Goal: Find specific fact: Find specific page/section

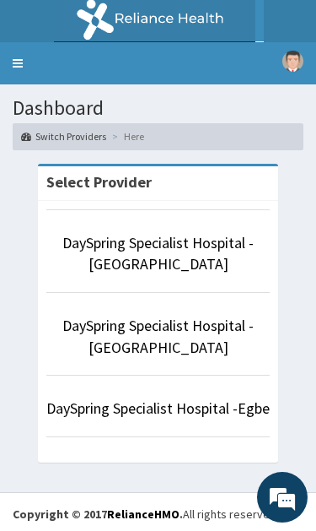
click at [187, 242] on link "DaySpring Specialist Hospital - [GEOGRAPHIC_DATA]" at bounding box center [157, 253] width 191 height 41
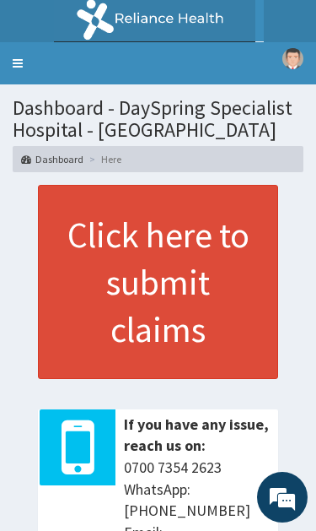
click at [14, 50] on link "Toggle navigation" at bounding box center [17, 63] width 35 height 42
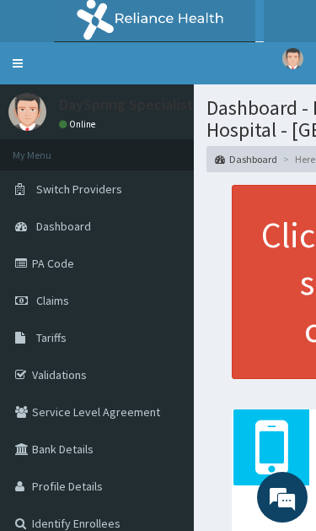
click at [92, 370] on link "Validations" at bounding box center [97, 374] width 194 height 37
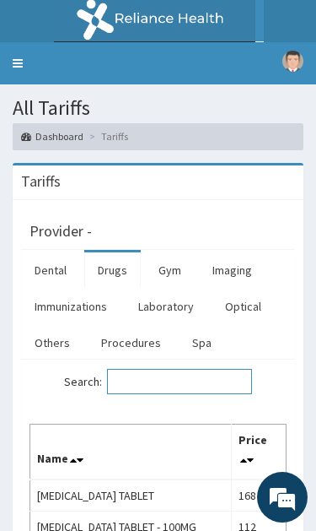
click at [182, 375] on input "Search:" at bounding box center [179, 381] width 145 height 25
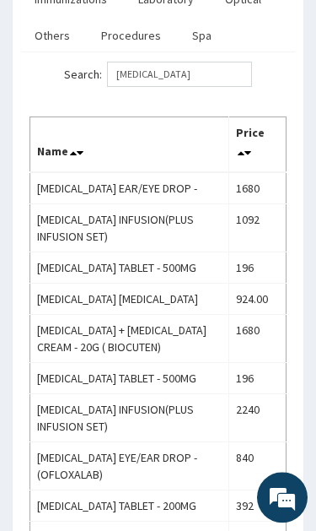
scroll to position [321, 0]
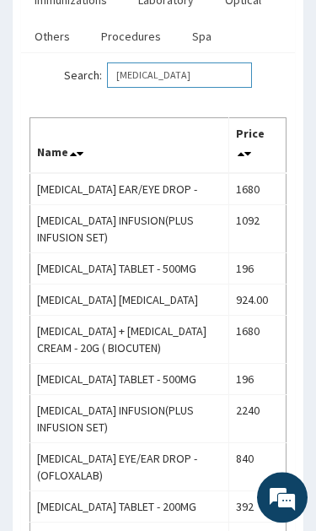
click at [221, 84] on input "Ofloxacin" at bounding box center [179, 74] width 145 height 25
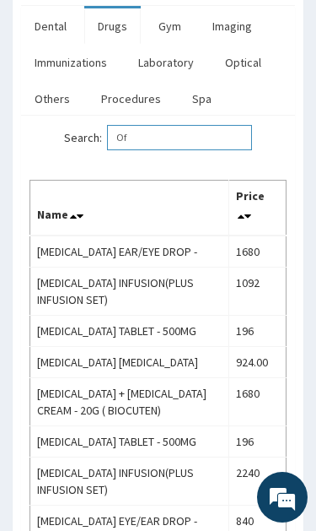
type input "O"
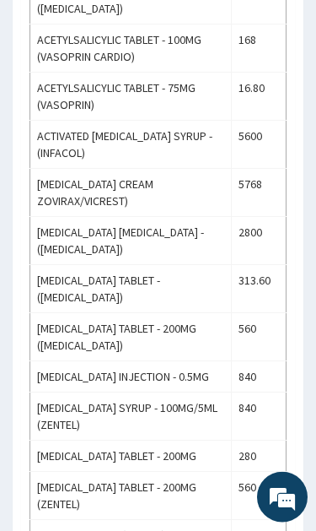
scroll to position [143, 0]
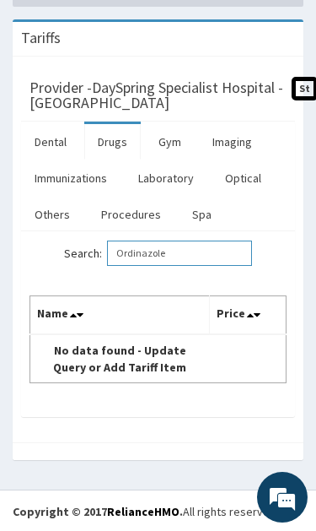
click at [207, 264] on input "Ordinazole" at bounding box center [179, 252] width 145 height 25
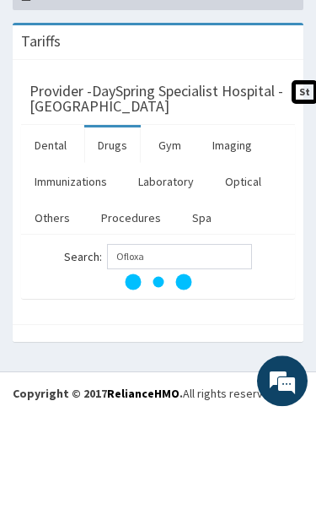
scroll to position [23, 0]
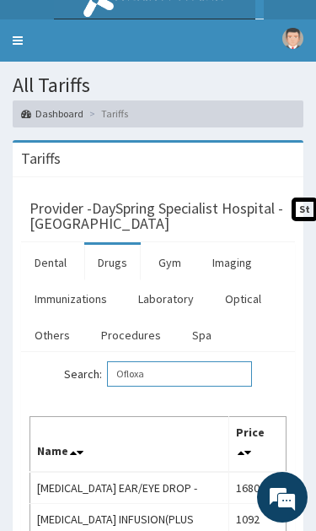
click at [181, 375] on input "Ofloxa" at bounding box center [179, 373] width 145 height 25
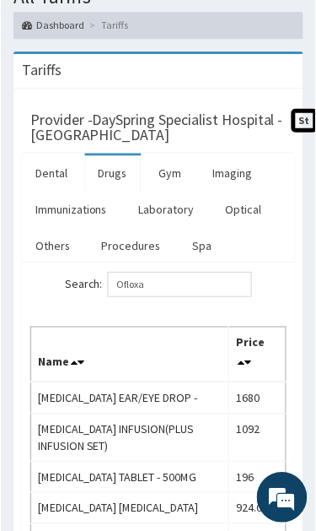
scroll to position [0, 0]
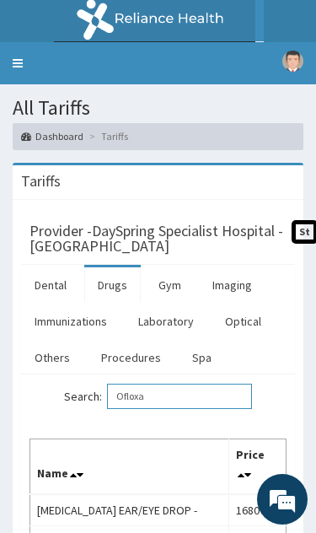
click at [177, 390] on input "Ofloxa" at bounding box center [179, 396] width 145 height 25
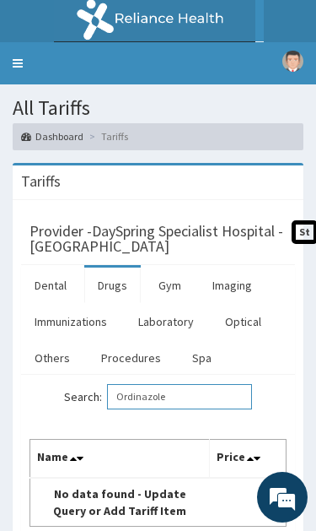
click at [186, 402] on input "Ordinazole" at bounding box center [179, 396] width 145 height 25
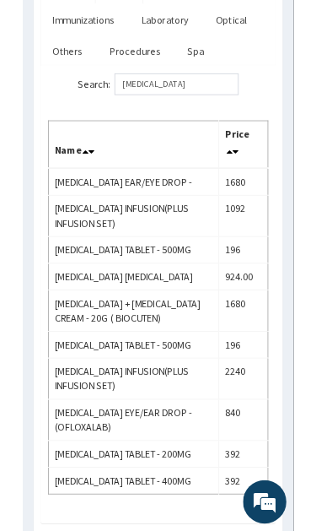
scroll to position [401, 0]
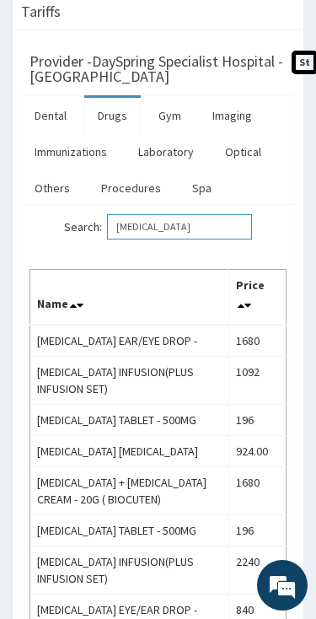
click at [211, 230] on input "Ofloxacin" at bounding box center [179, 226] width 145 height 25
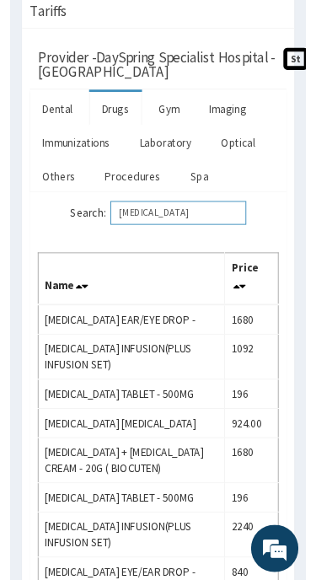
scroll to position [170, 0]
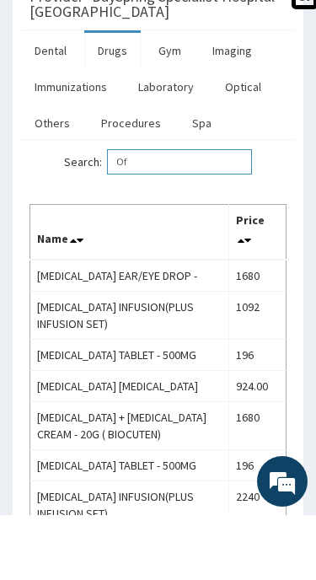
type input "O"
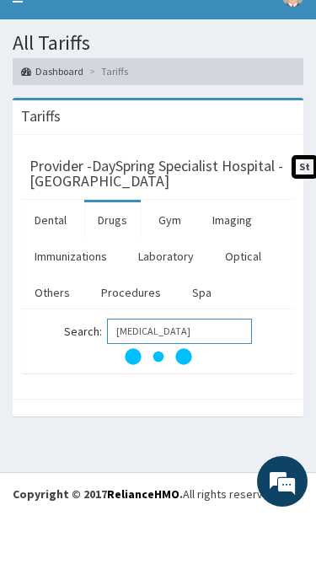
scroll to position [0, 0]
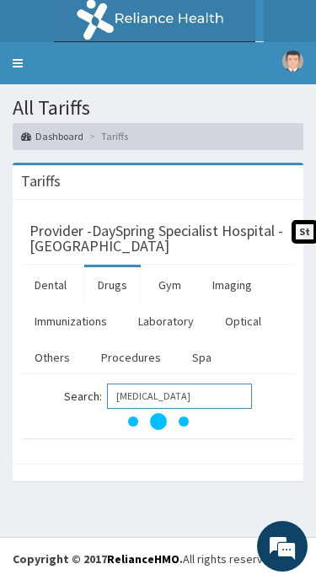
click at [207, 398] on input "Fluconazole" at bounding box center [179, 396] width 145 height 25
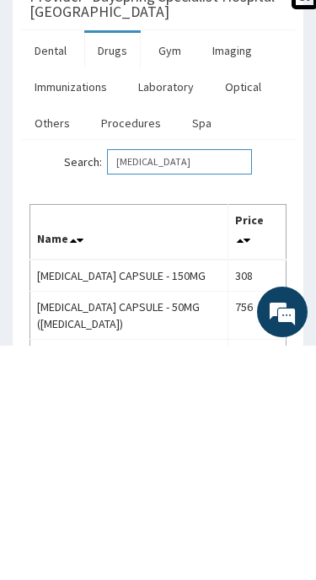
scroll to position [220, 0]
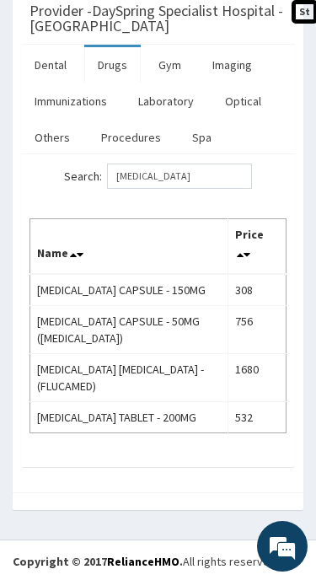
click at [194, 412] on td "FLUCONAZOLE TABLET - 200MG" at bounding box center [129, 416] width 198 height 31
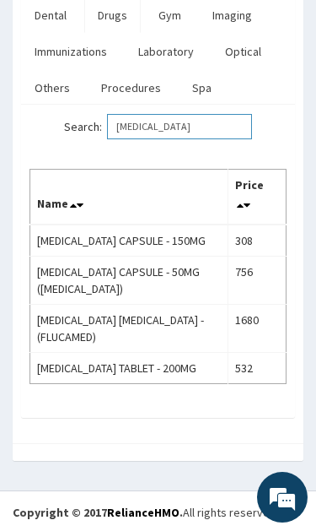
click at [210, 136] on input "Fluconazole" at bounding box center [179, 126] width 145 height 25
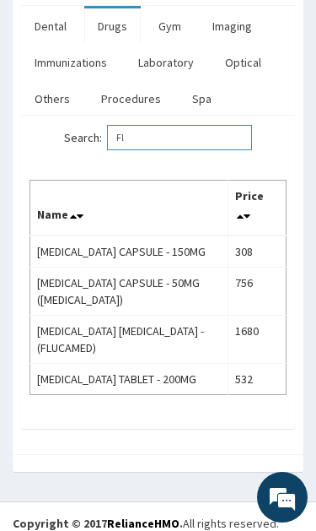
type input "F"
type input "Clotrimazole"
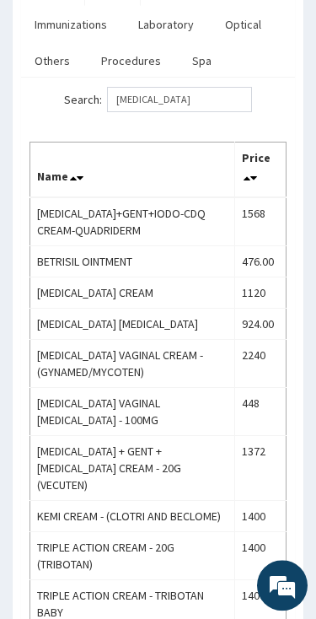
scroll to position [348, 0]
